Goal: Transaction & Acquisition: Purchase product/service

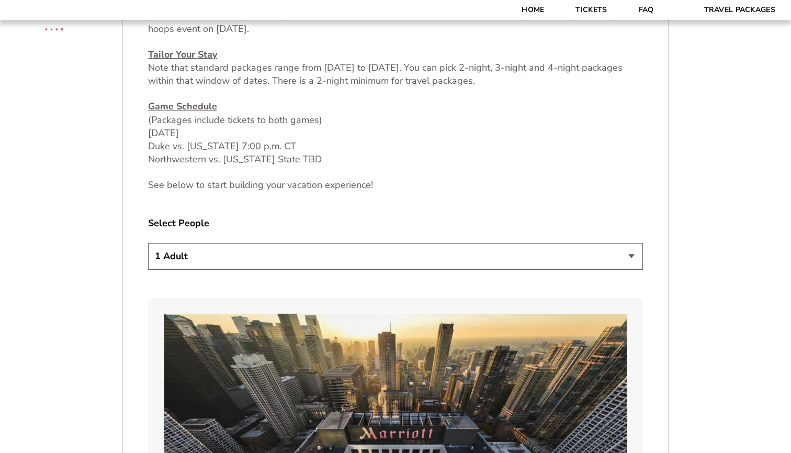
scroll to position [548, 0]
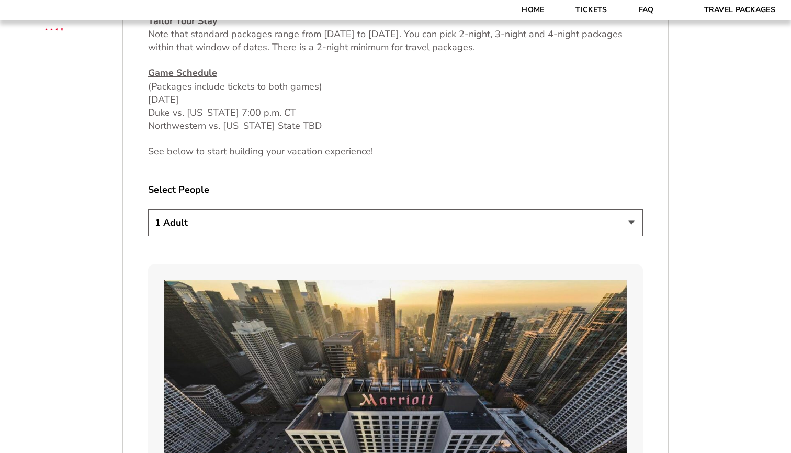
select select "3 Adults"
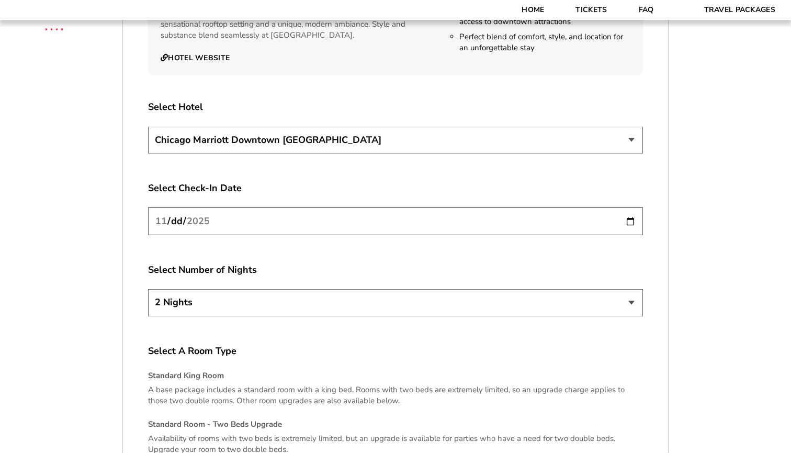
scroll to position [1839, 0]
click at [375, 210] on input "[DATE]" at bounding box center [395, 221] width 495 height 28
click at [265, 207] on input "2025-11-26" at bounding box center [395, 221] width 495 height 28
click at [277, 264] on label "Select Number of Nights" at bounding box center [395, 269] width 495 height 13
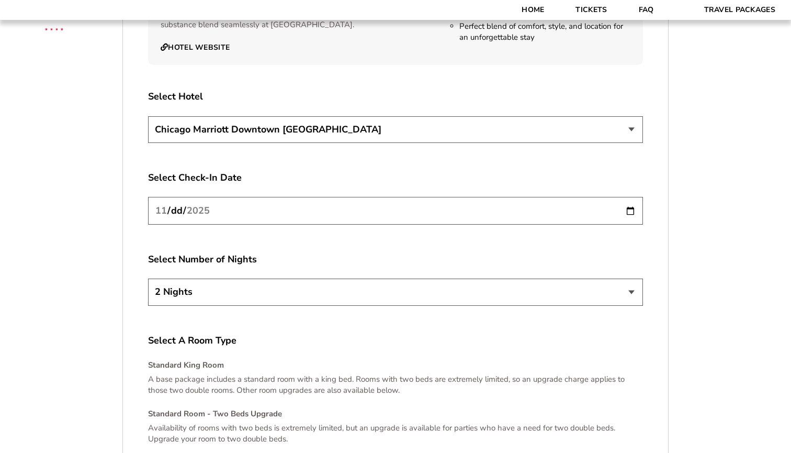
scroll to position [1882, 0]
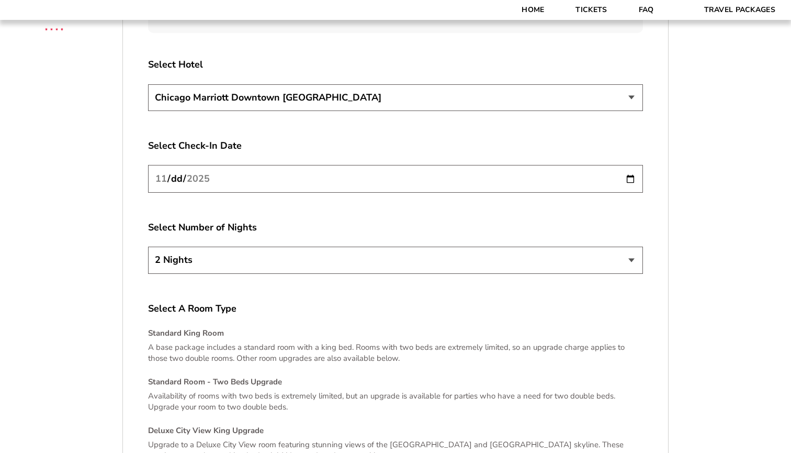
click at [264, 168] on input "2025-11-26" at bounding box center [395, 179] width 495 height 28
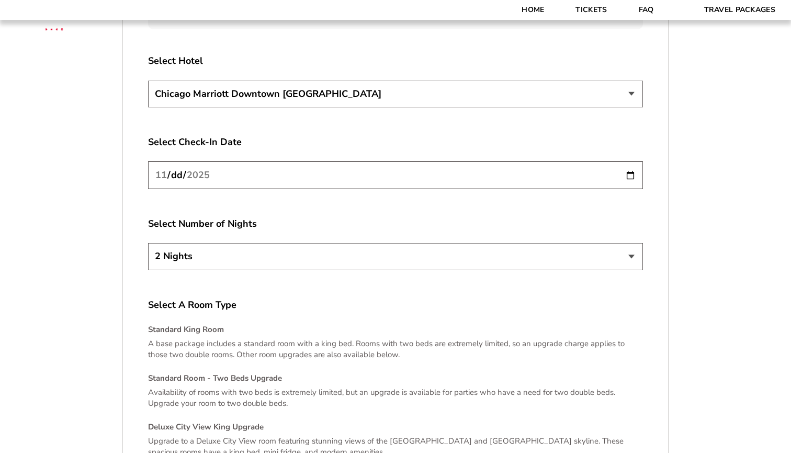
scroll to position [1878, 0]
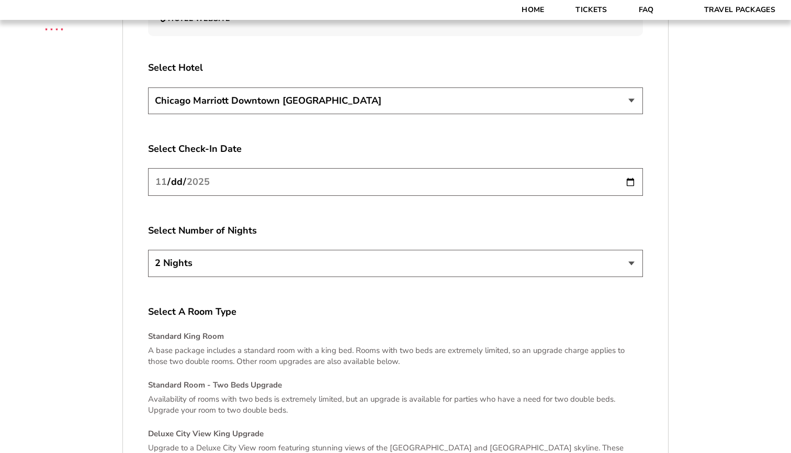
select select "21326"
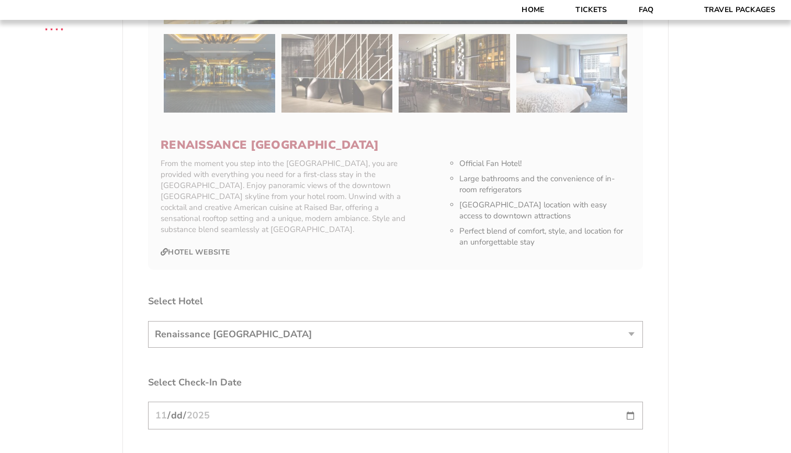
scroll to position [1631, 0]
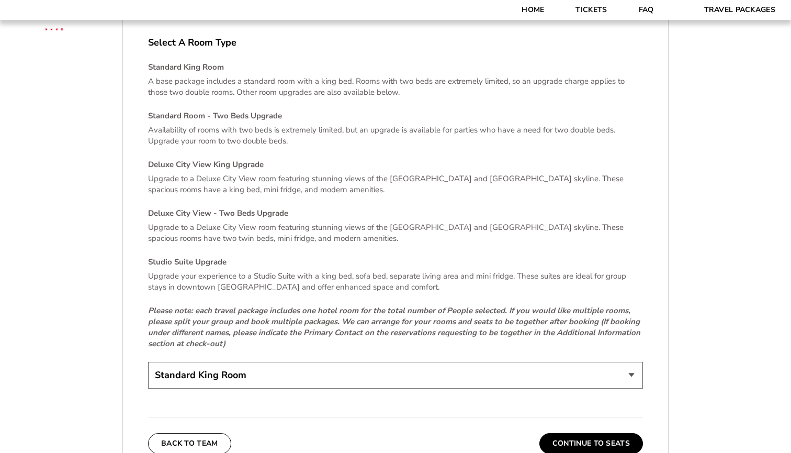
scroll to position [2228, 0]
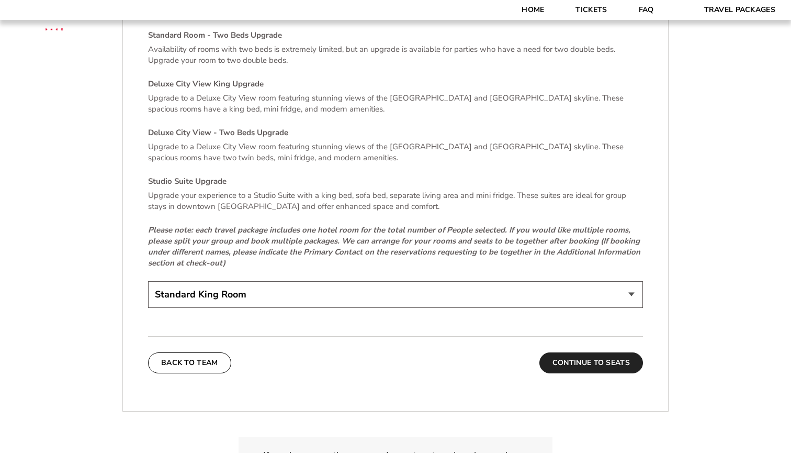
click at [555, 352] on button "Continue To Seats" at bounding box center [591, 362] width 104 height 21
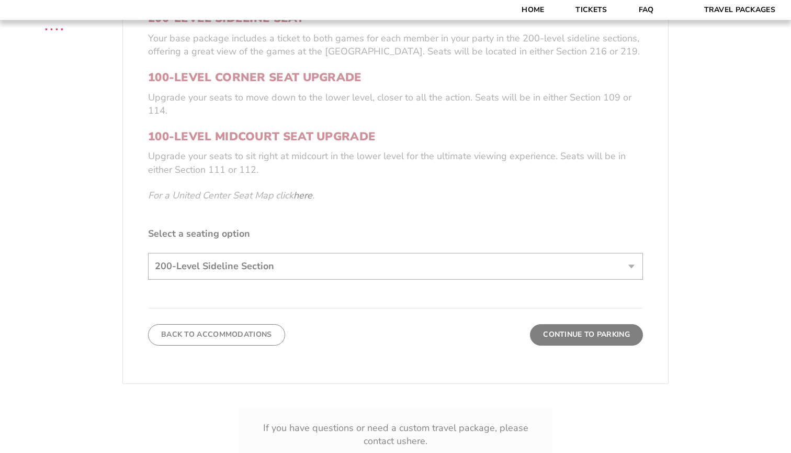
scroll to position [435, 0]
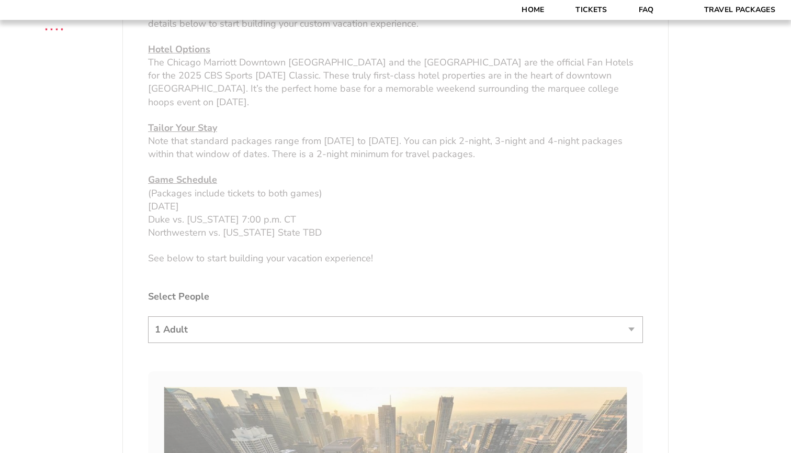
scroll to position [442, 0]
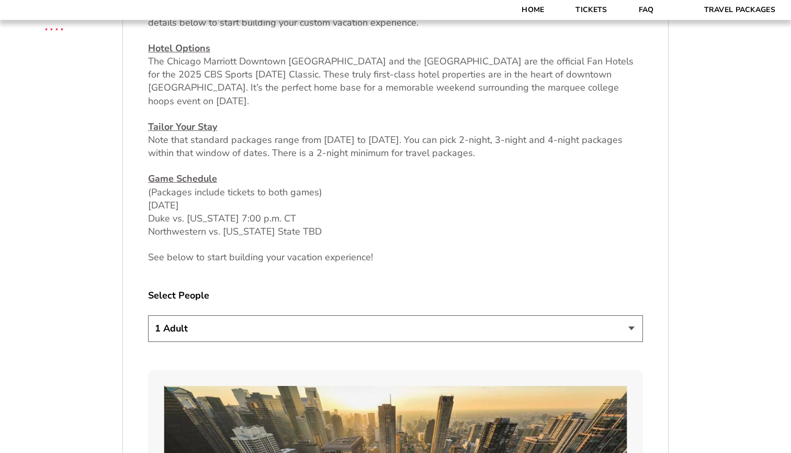
select select "3 Adults"
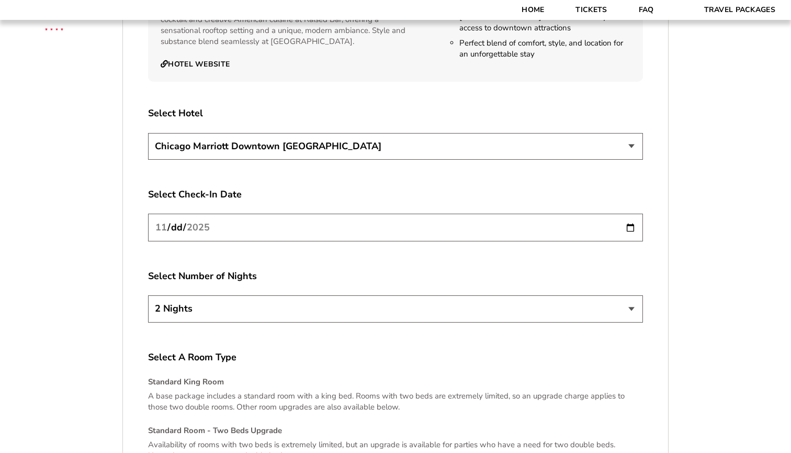
scroll to position [1839, 0]
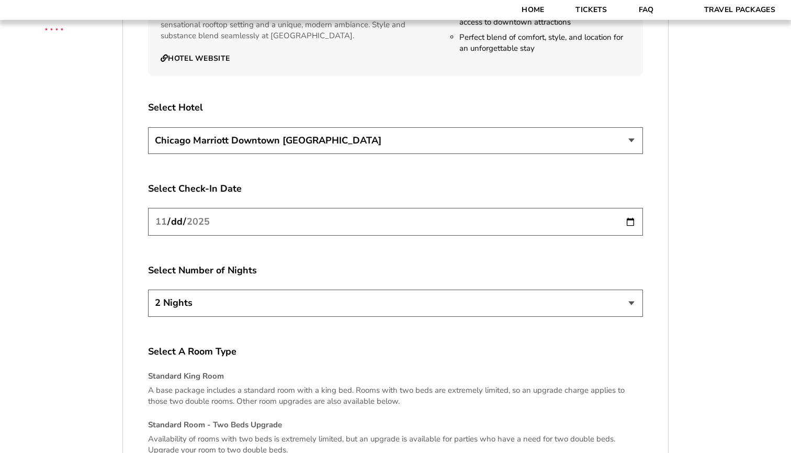
click at [258, 208] on input "2025-11-26" at bounding box center [395, 222] width 495 height 28
click at [250, 264] on label "Select Number of Nights" at bounding box center [395, 270] width 495 height 13
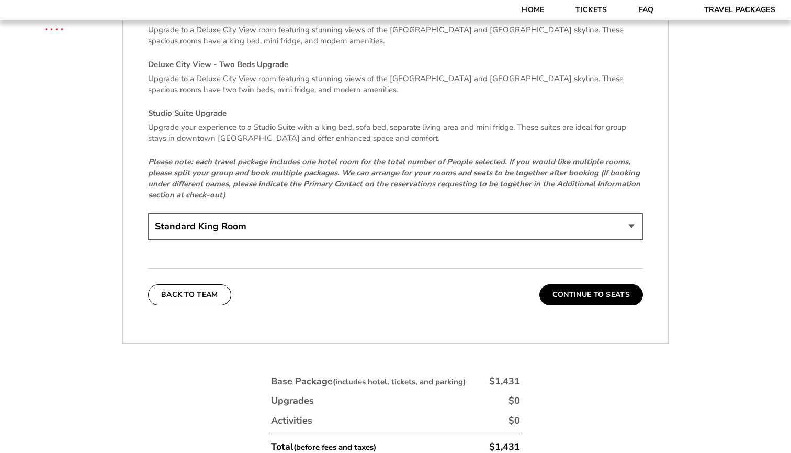
scroll to position [2298, 0]
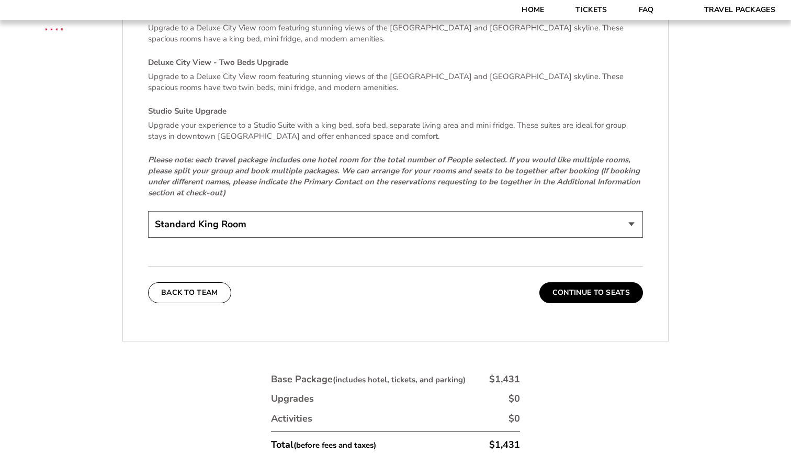
select select "Standard Room - Two Beds Upgrade"
click at [597, 282] on button "Continue To Seats" at bounding box center [591, 292] width 104 height 21
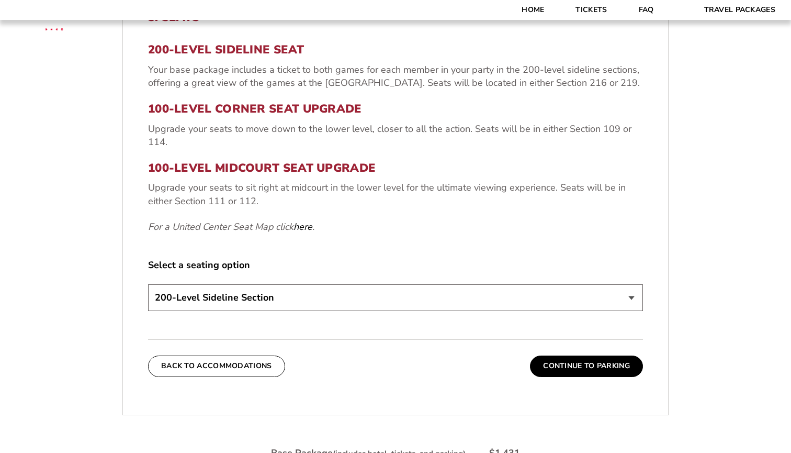
scroll to position [411, 0]
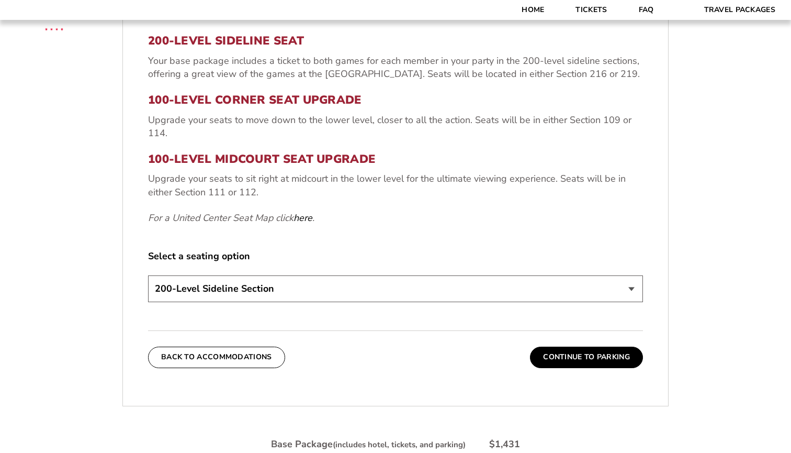
select select "100-Level Corner Seat Upgrade"
click at [556, 353] on button "Continue To Parking" at bounding box center [586, 356] width 113 height 21
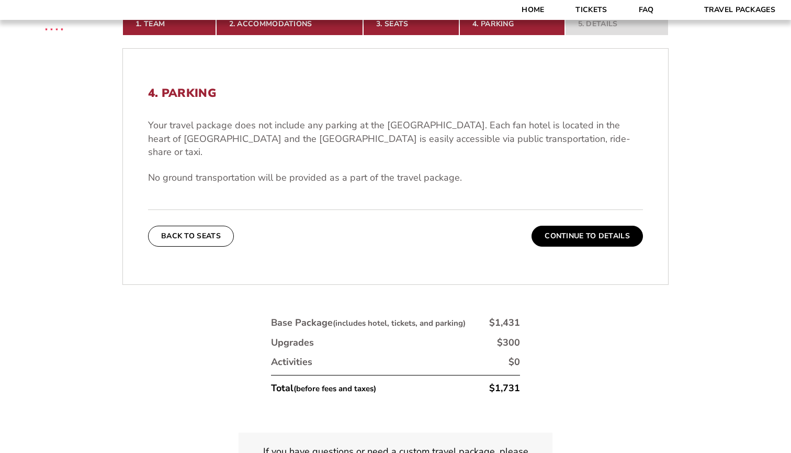
scroll to position [322, 0]
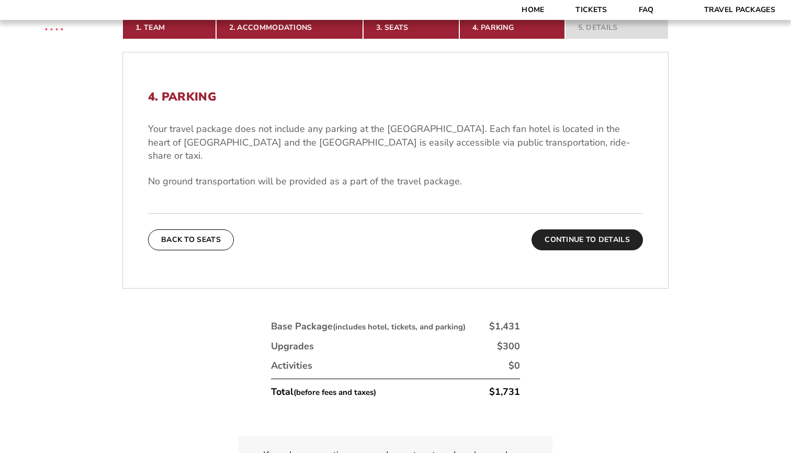
click at [577, 229] on button "Continue To Details" at bounding box center [587, 239] width 111 height 21
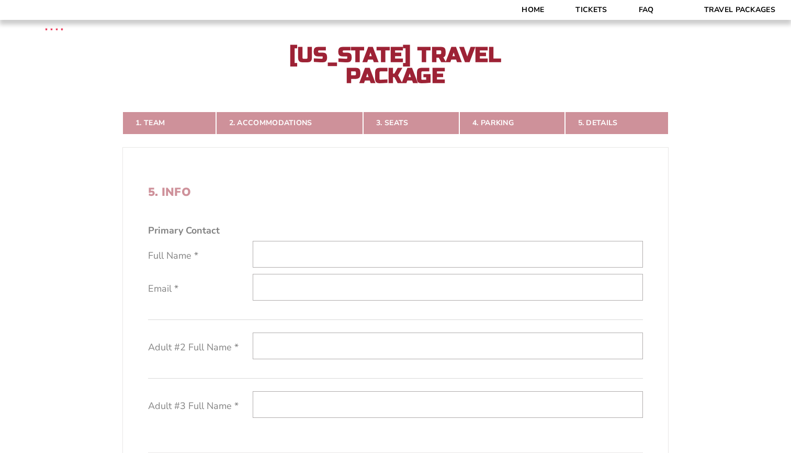
scroll to position [239, 0]
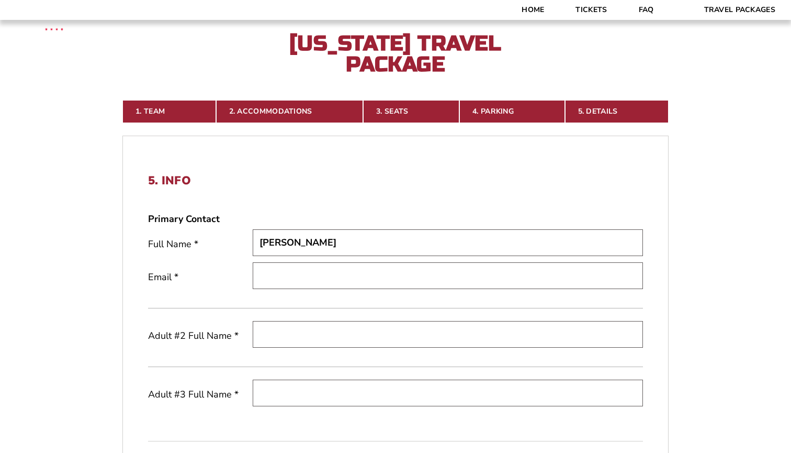
type input "[PERSON_NAME]"
type input "[EMAIL_ADDRESS][DOMAIN_NAME]"
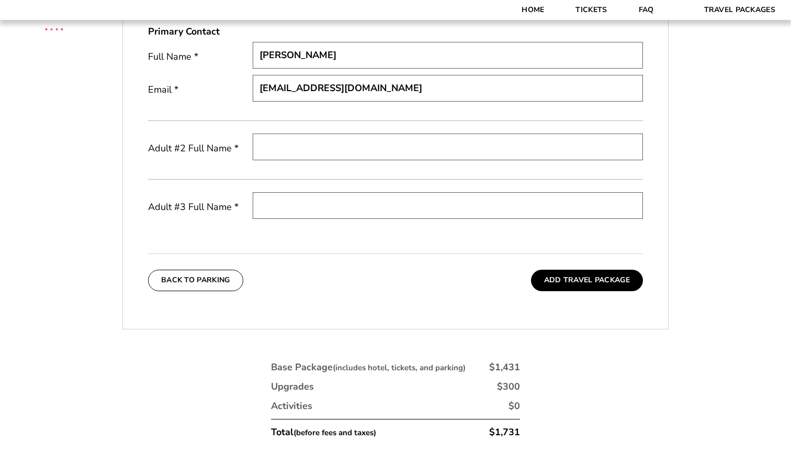
scroll to position [427, 0]
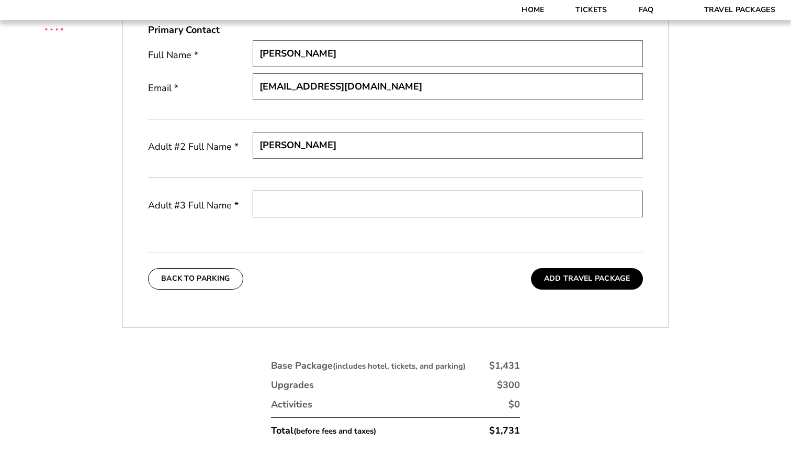
type input "[PERSON_NAME]"
click at [545, 283] on button "Add Travel Package" at bounding box center [587, 278] width 112 height 21
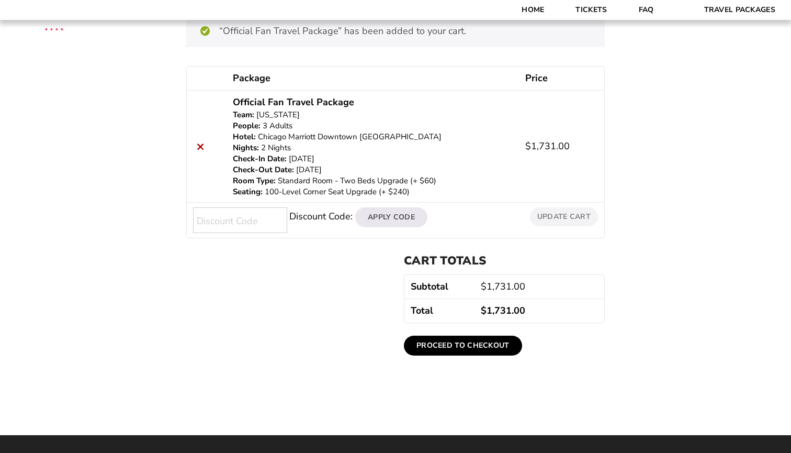
scroll to position [156, 0]
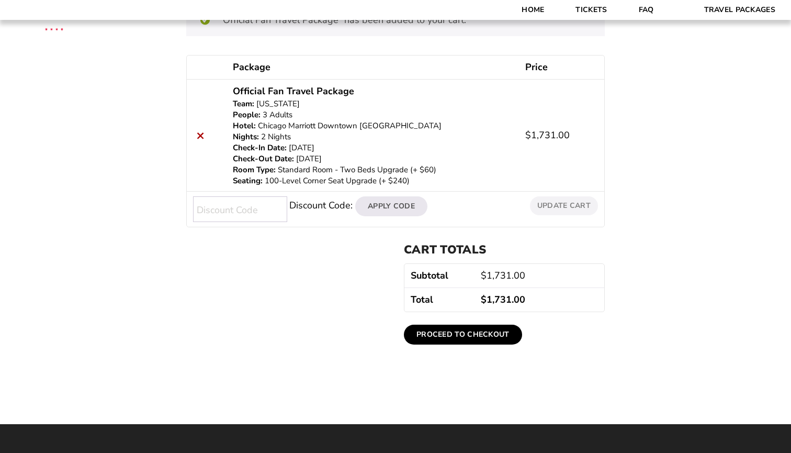
click at [265, 210] on input "Discount Code:" at bounding box center [240, 209] width 94 height 26
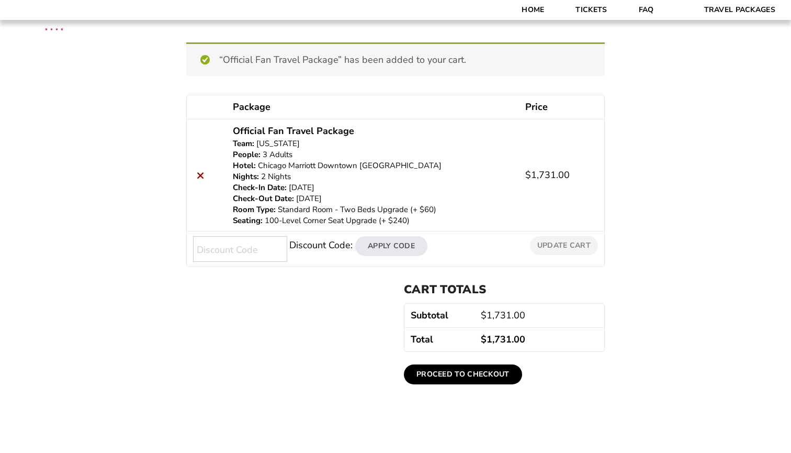
scroll to position [100, 0]
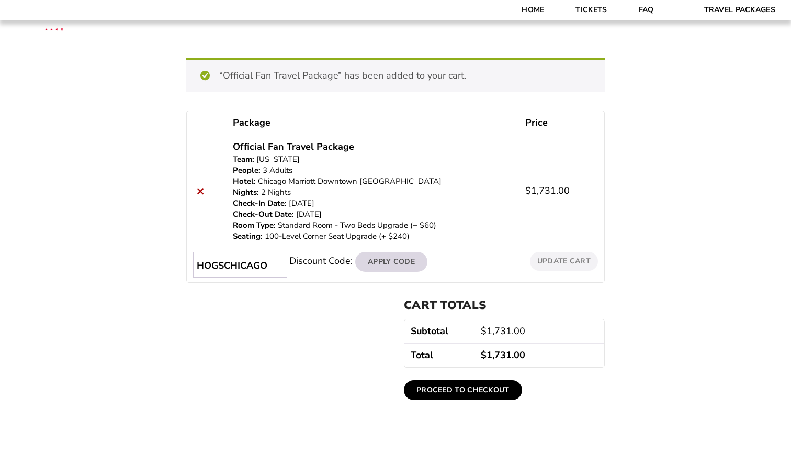
type input "HOGSCHICAGO"
click at [389, 254] on button "Apply Code" at bounding box center [391, 262] width 72 height 20
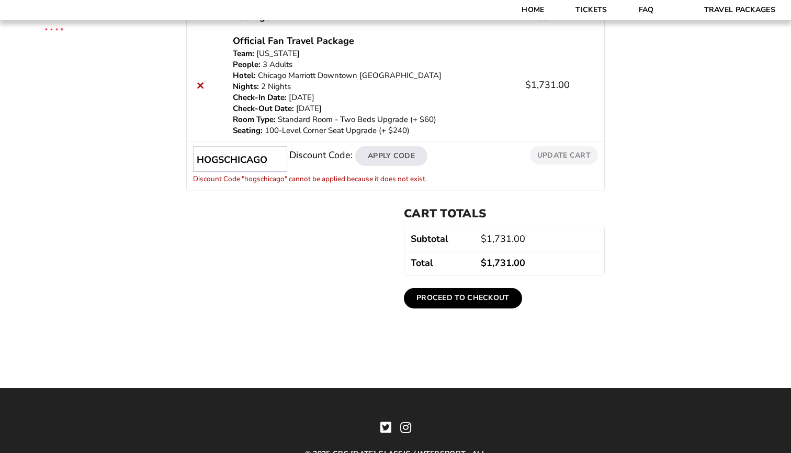
scroll to position [148, 0]
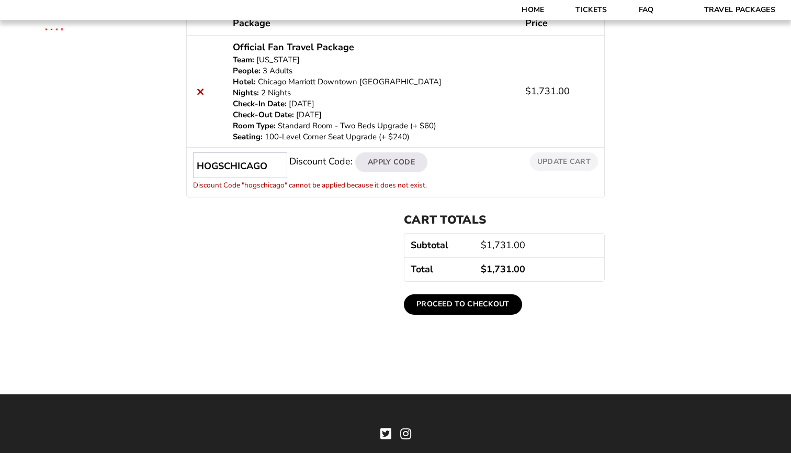
drag, startPoint x: 272, startPoint y: 162, endPoint x: 225, endPoint y: 164, distance: 47.2
click at [225, 164] on input "HOGSCHICAGO" at bounding box center [240, 165] width 94 height 26
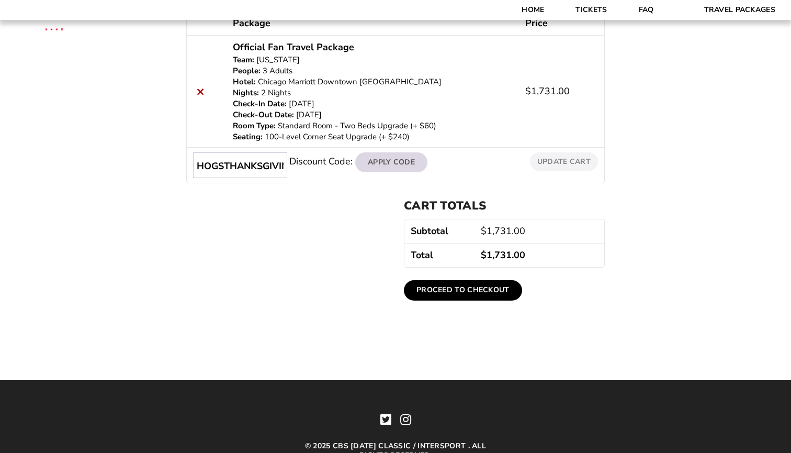
type input "HOGSTHANKSGIVING"
click at [368, 166] on button "Apply Code" at bounding box center [391, 162] width 72 height 20
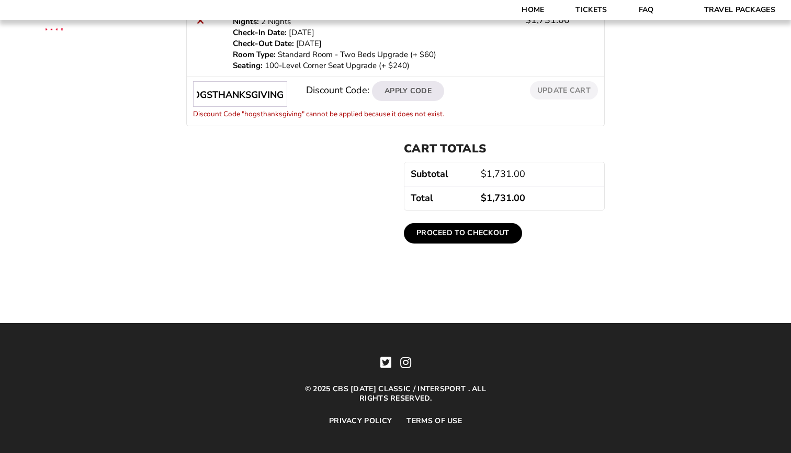
scroll to position [228, 0]
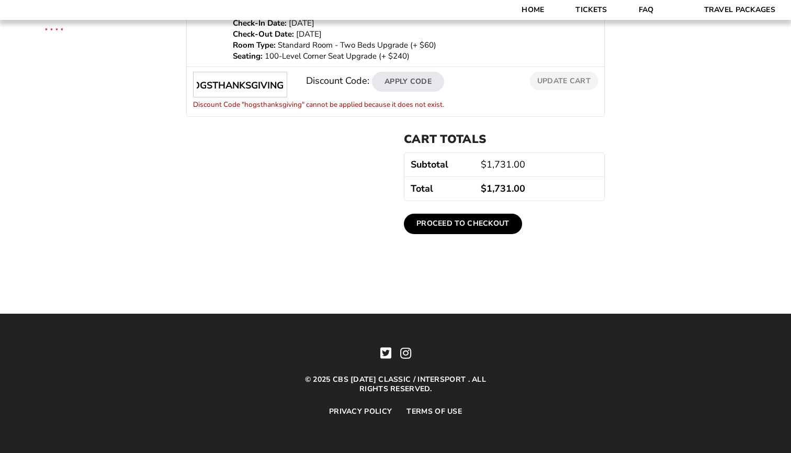
drag, startPoint x: 283, startPoint y: 81, endPoint x: 192, endPoint y: 87, distance: 91.8
click at [192, 87] on td "Discount Code: HOGSTHANKSGIVING Apply Code Discount Code "hogsthanksgiving" can…" at bounding box center [396, 91] width 418 height 50
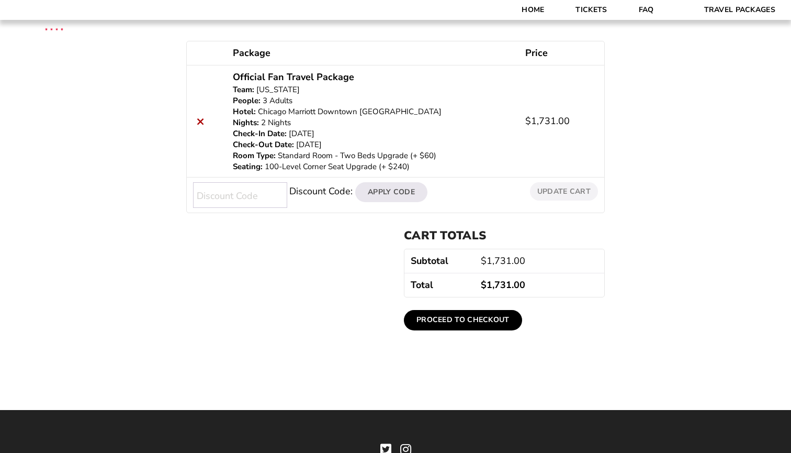
scroll to position [119, 0]
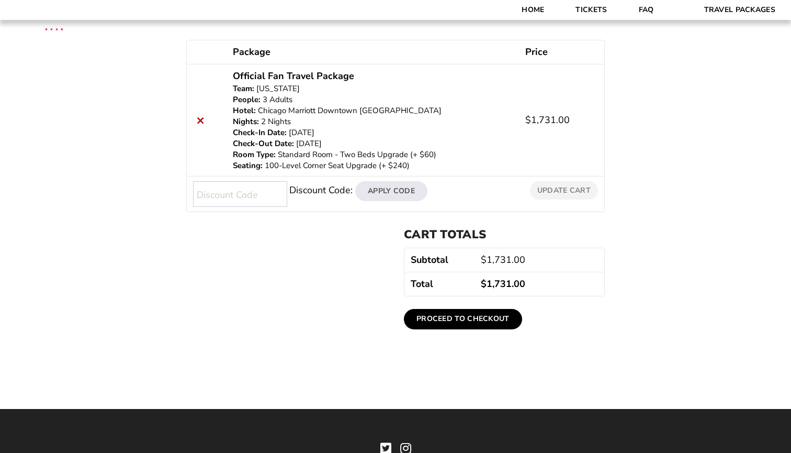
click at [465, 317] on link "Proceed to checkout" at bounding box center [463, 319] width 118 height 20
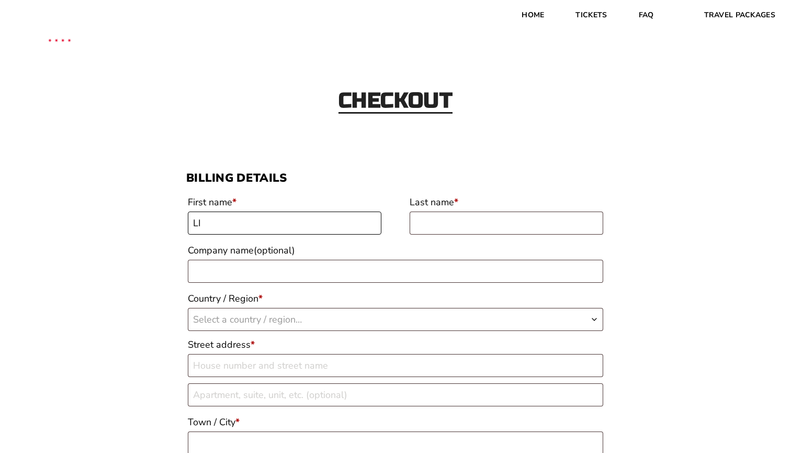
type input "L"
type input "[PERSON_NAME]"
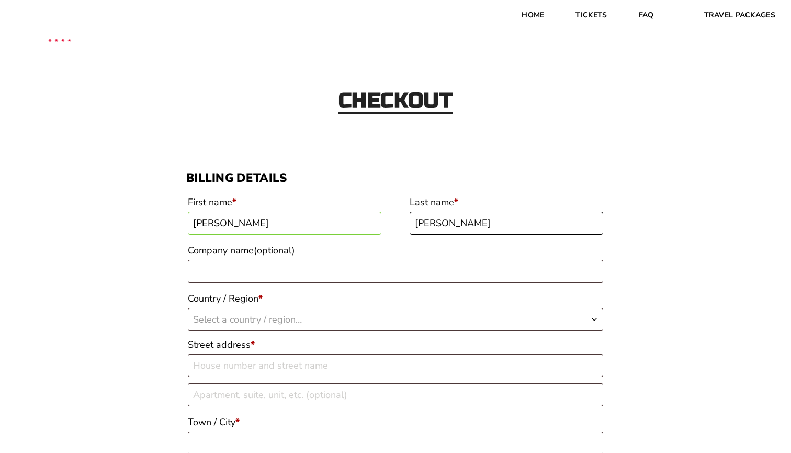
type input "[PERSON_NAME]"
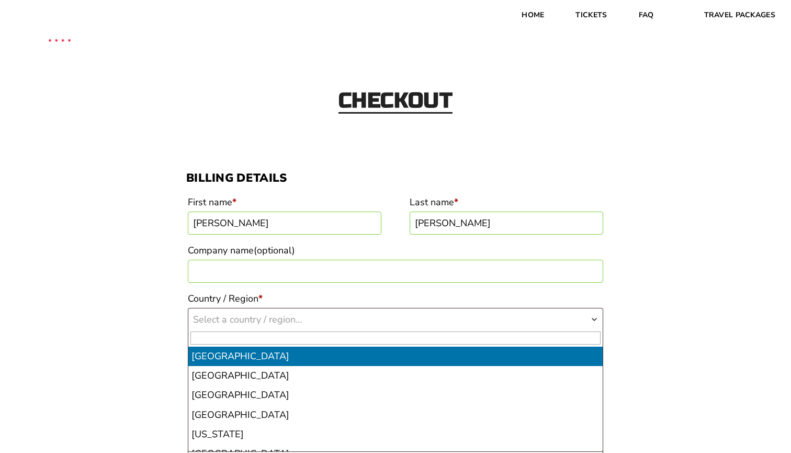
click at [269, 320] on span "Select a country / region…" at bounding box center [247, 319] width 109 height 13
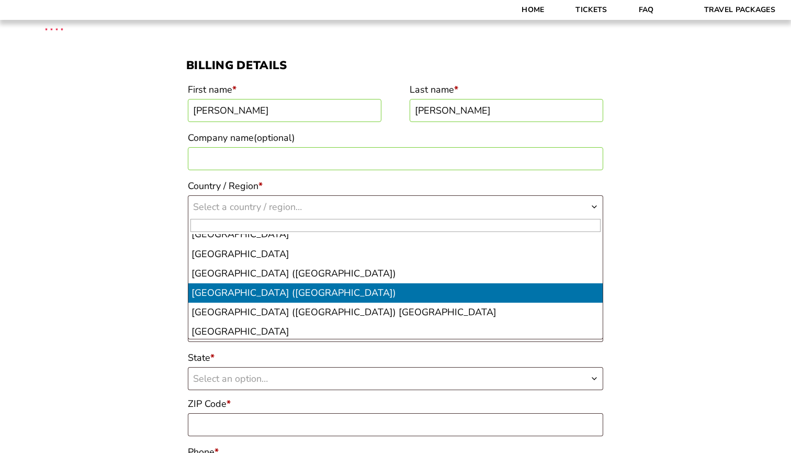
scroll to position [4506, 0]
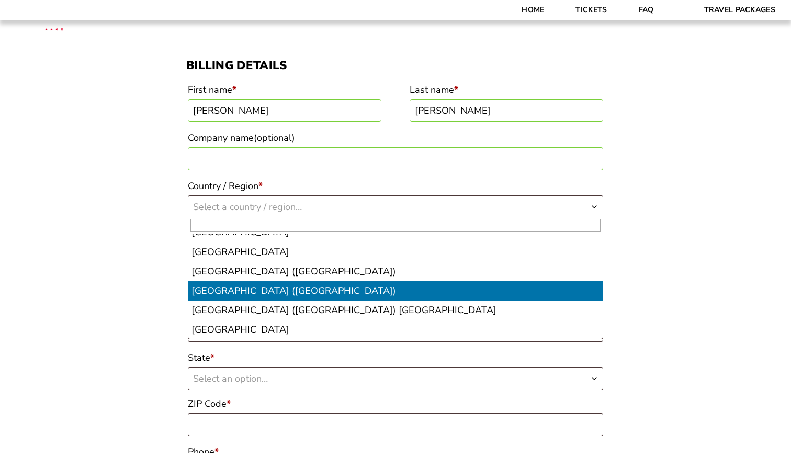
select select "US"
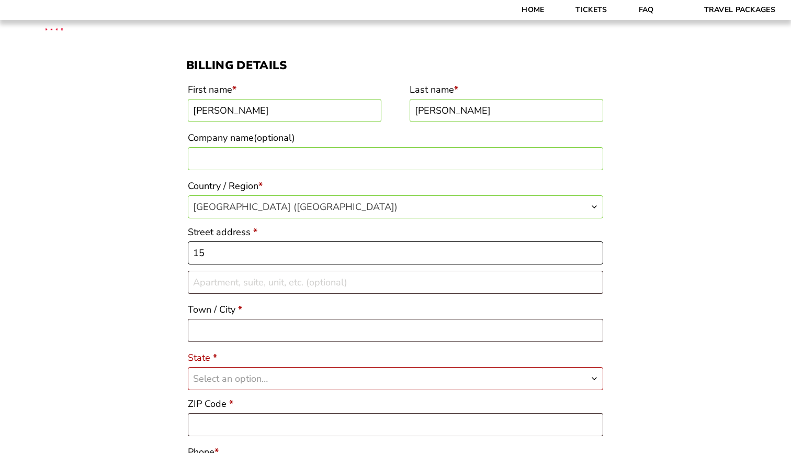
type input "1"
type input "[STREET_ADDRESS]"
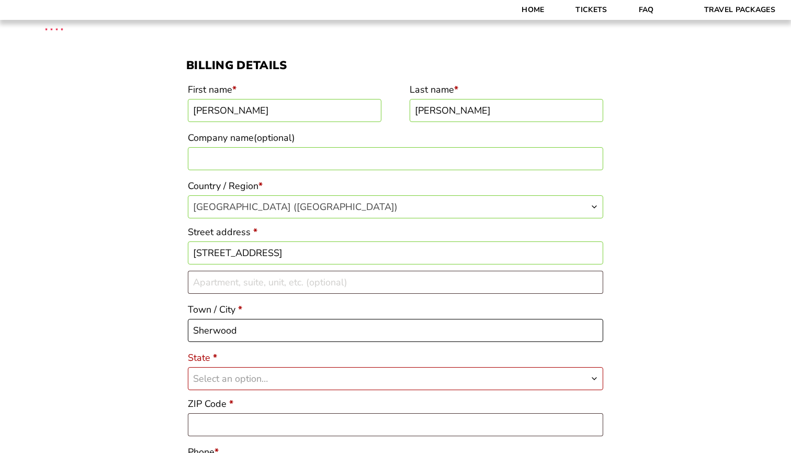
type input "Sherwood"
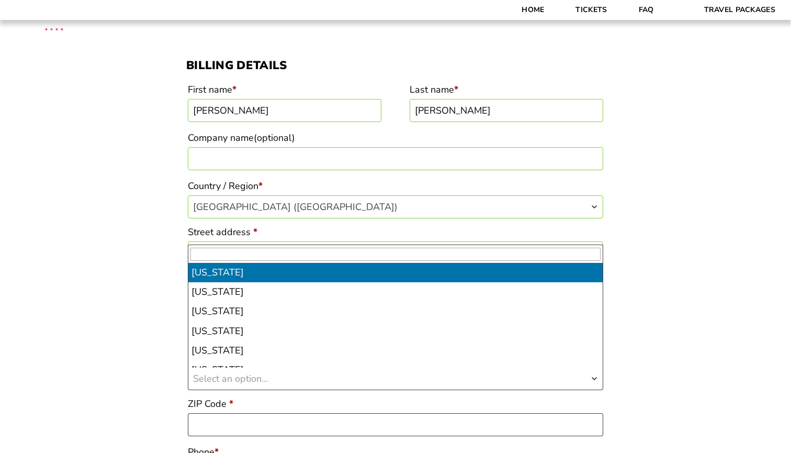
click at [248, 368] on span "Select an option…" at bounding box center [395, 378] width 414 height 22
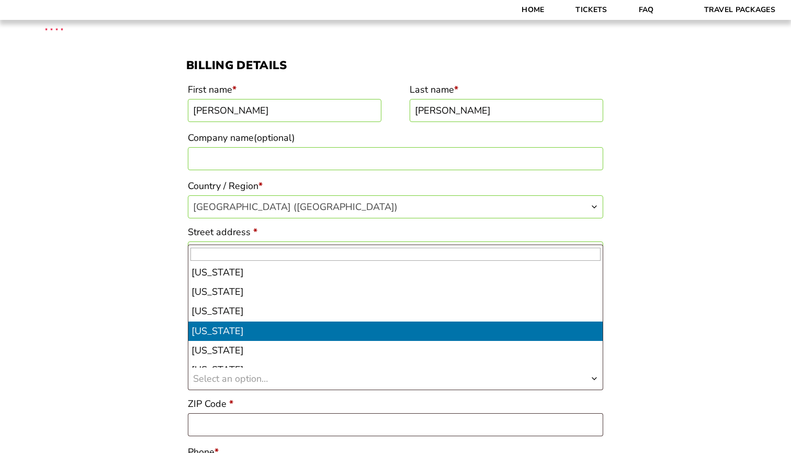
select select "AR"
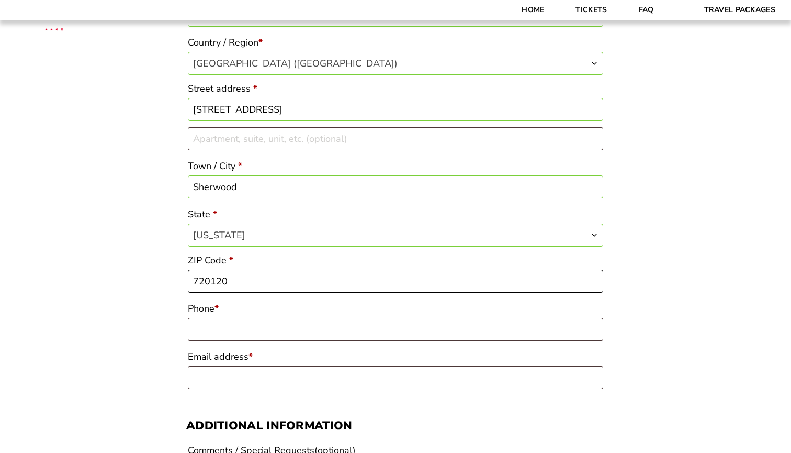
scroll to position [266, 0]
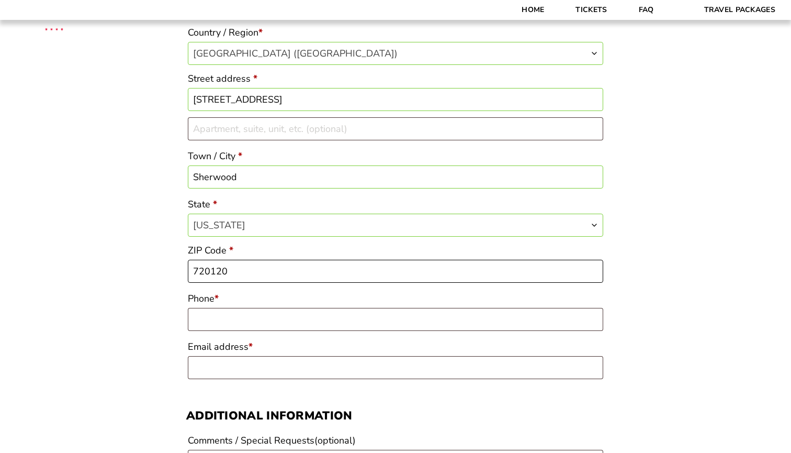
click at [211, 266] on input "720120" at bounding box center [395, 271] width 415 height 23
type input "72120"
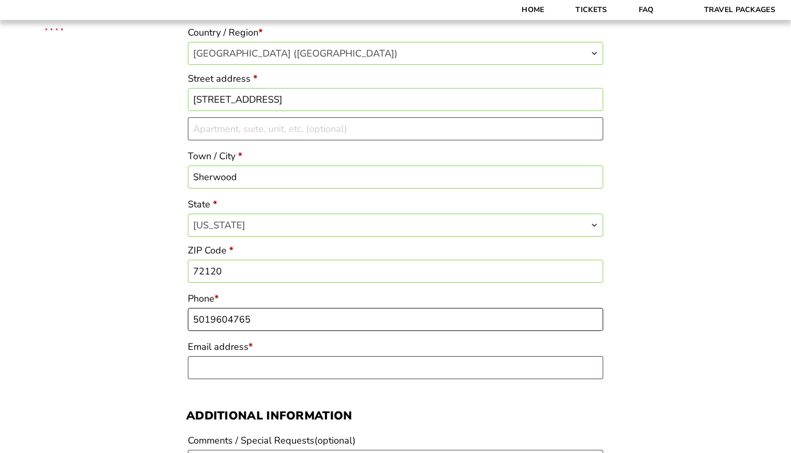
type input "5019604765"
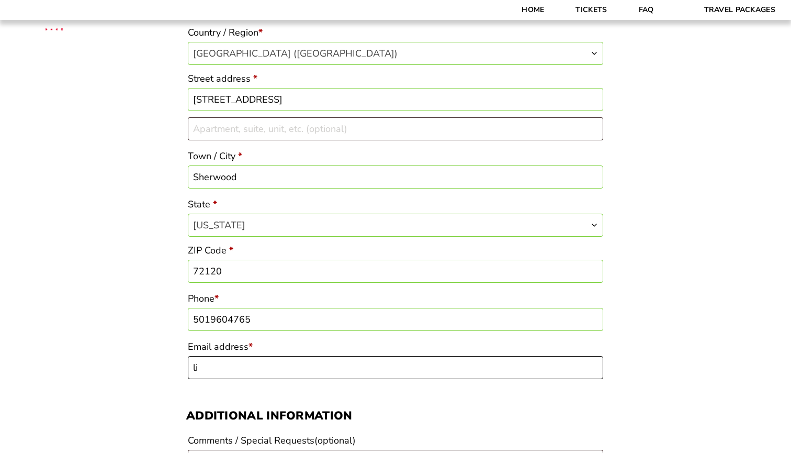
type input "l"
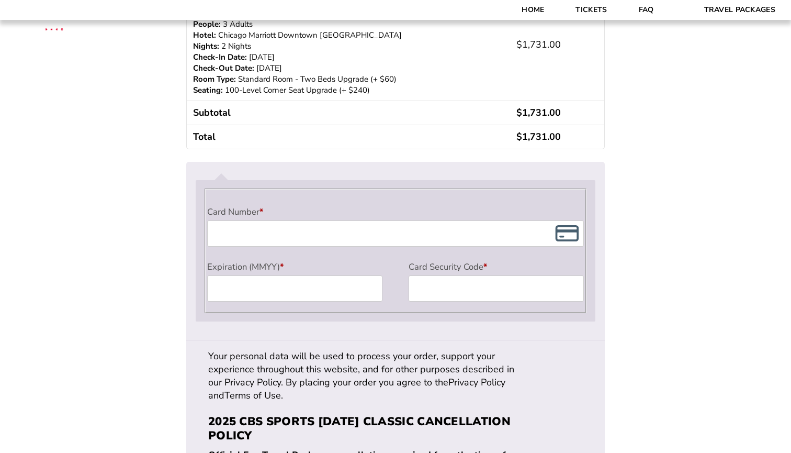
scroll to position [834, 0]
type input "[EMAIL_ADDRESS][DOMAIN_NAME]"
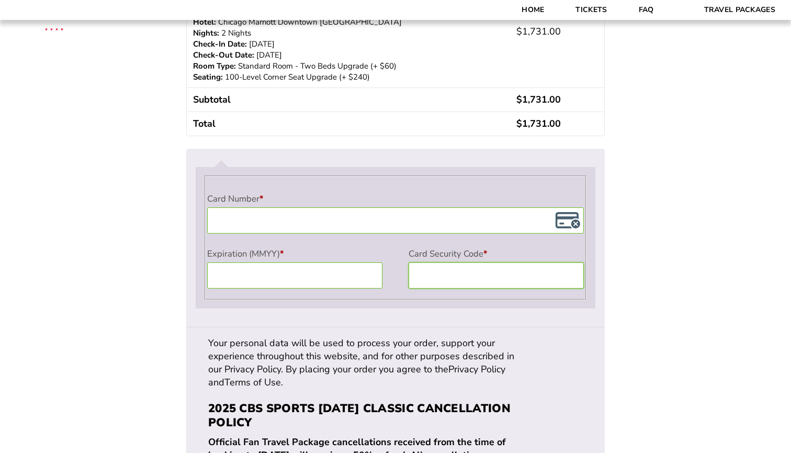
scroll to position [855, 0]
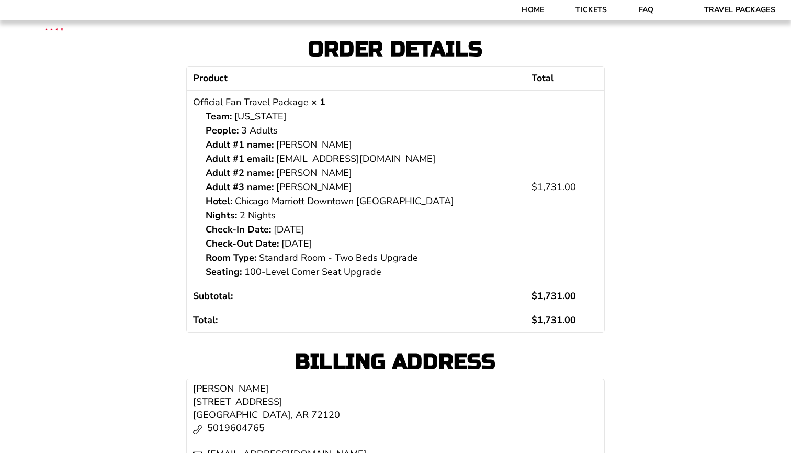
scroll to position [183, 0]
